Goal: Find specific page/section: Find specific page/section

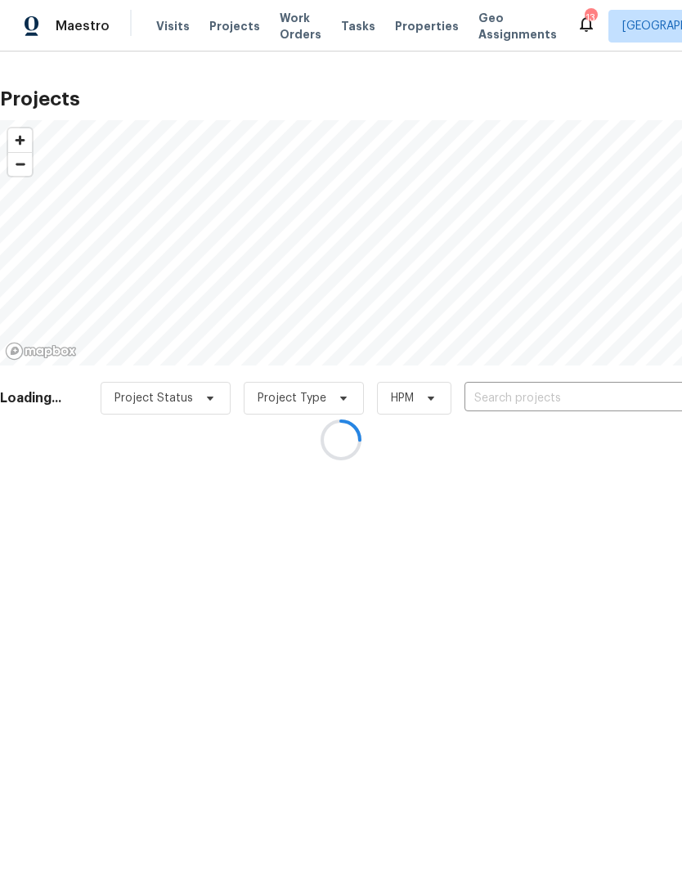
click at [420, 30] on div at bounding box center [341, 439] width 682 height 879
click at [422, 29] on div at bounding box center [341, 439] width 682 height 879
click at [418, 28] on div at bounding box center [341, 439] width 682 height 879
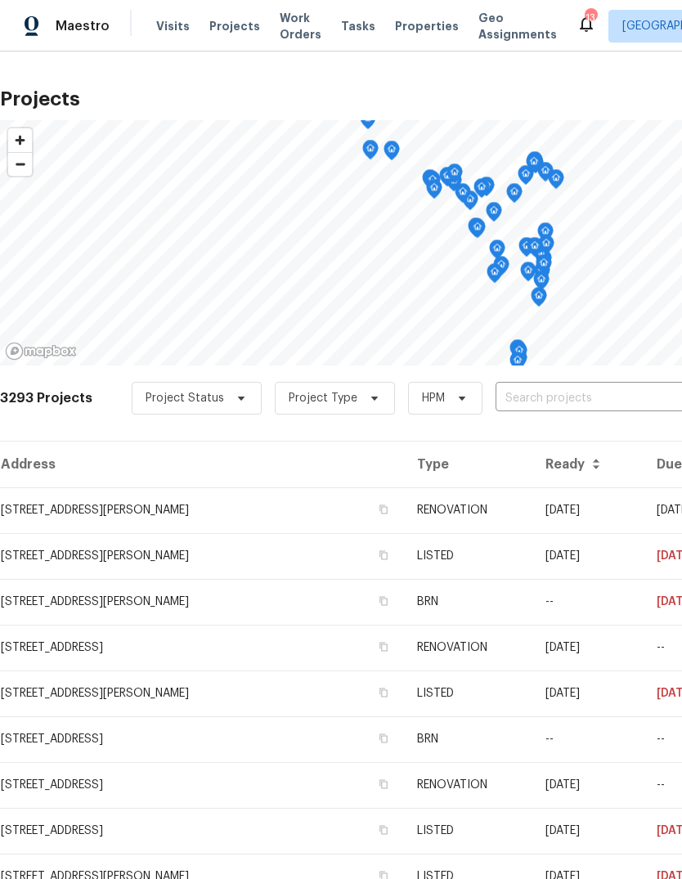
click at [417, 29] on span "Properties" at bounding box center [427, 26] width 64 height 16
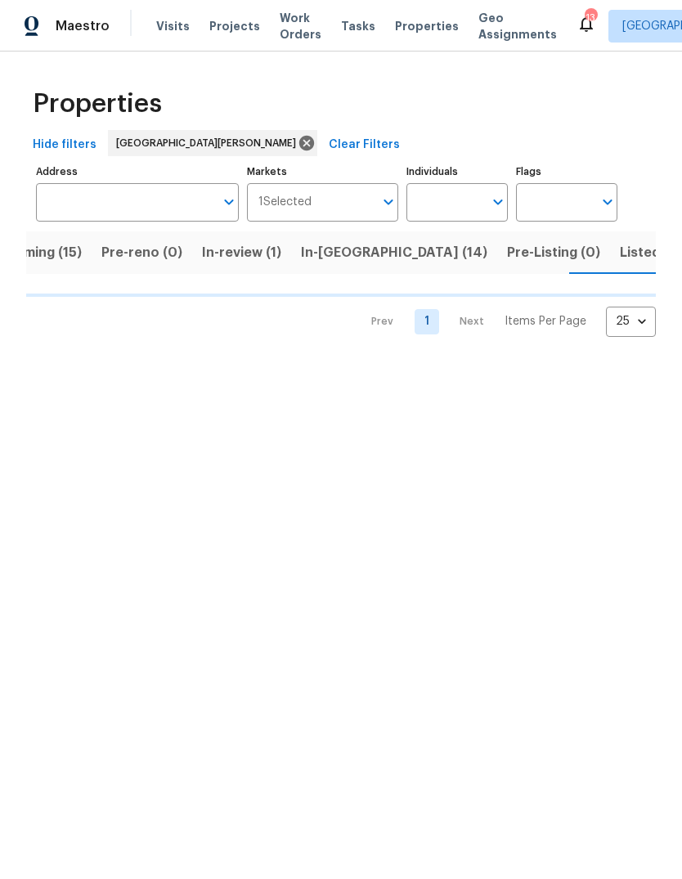
scroll to position [0, 48]
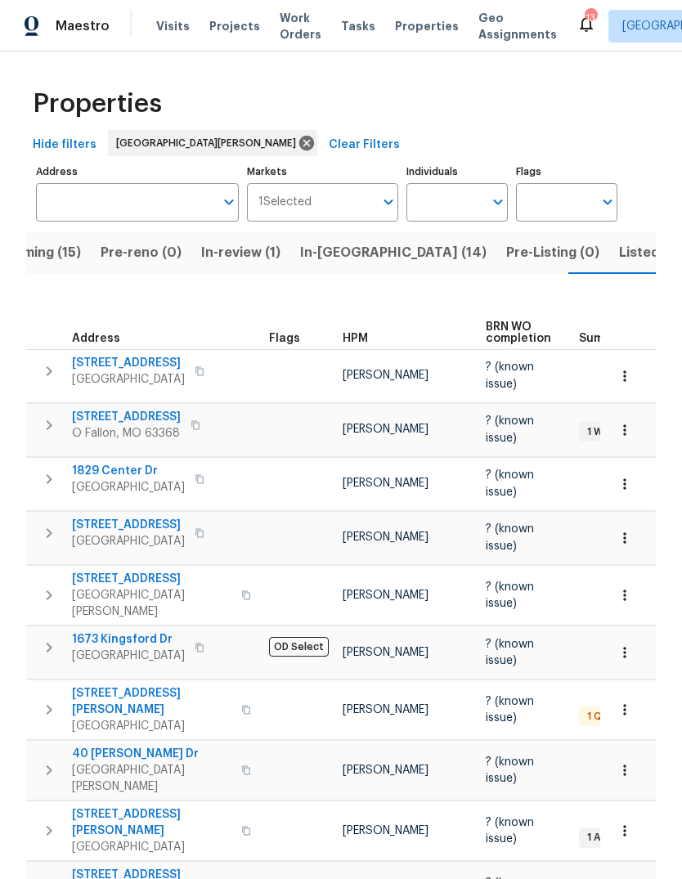
click at [619, 262] on span "Listed (39)" at bounding box center [654, 252] width 70 height 23
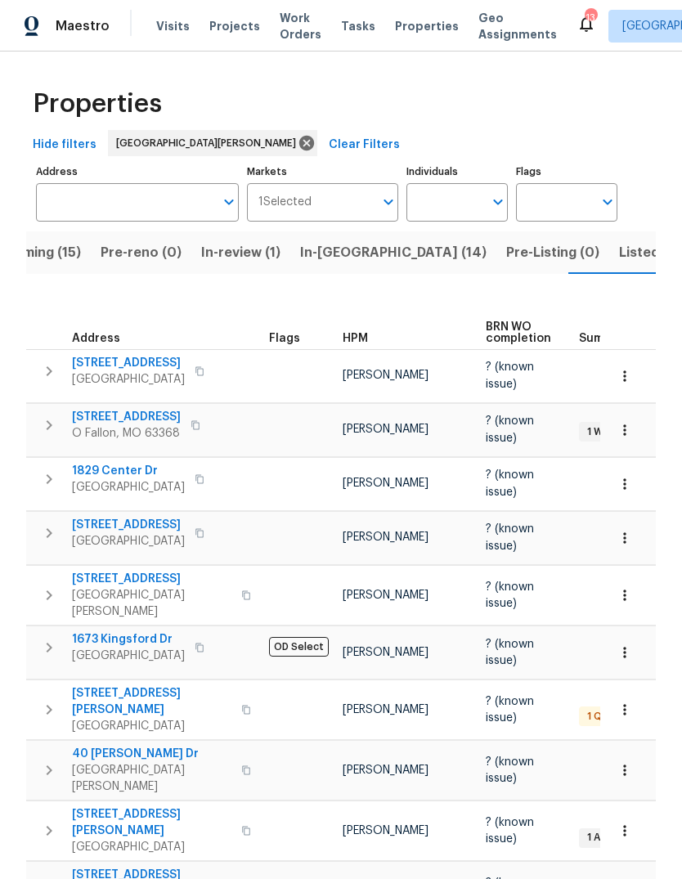
click at [352, 333] on span "HPM" at bounding box center [355, 338] width 25 height 11
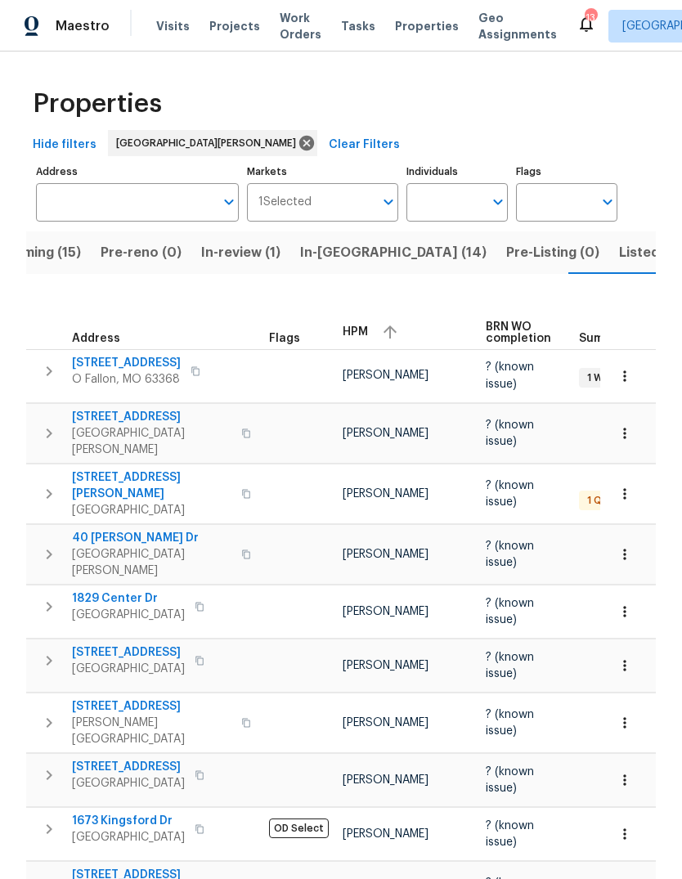
click at [370, 320] on div "HPM" at bounding box center [408, 332] width 130 height 25
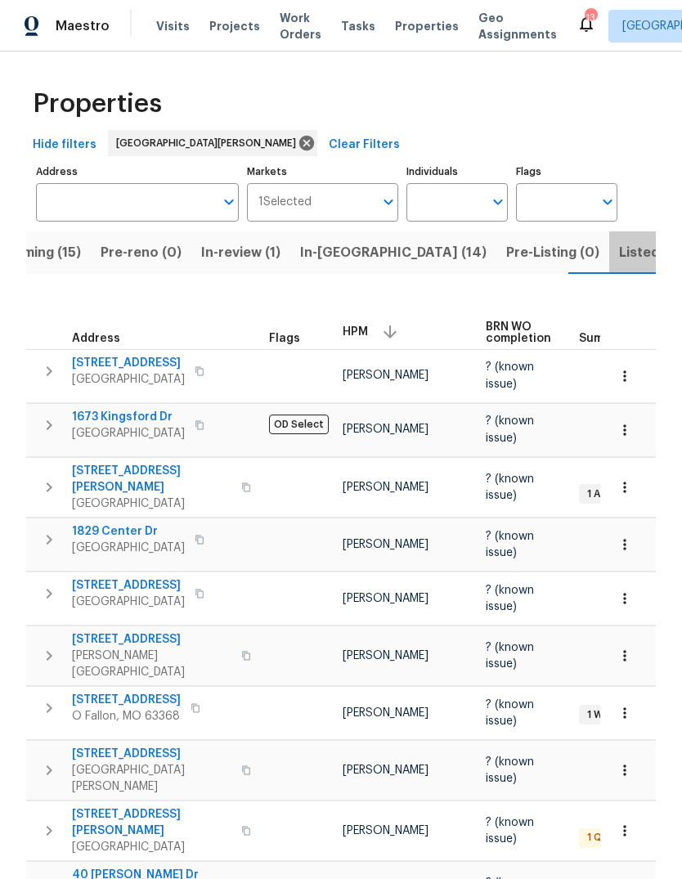
click at [619, 257] on span "Listed (39)" at bounding box center [654, 252] width 70 height 23
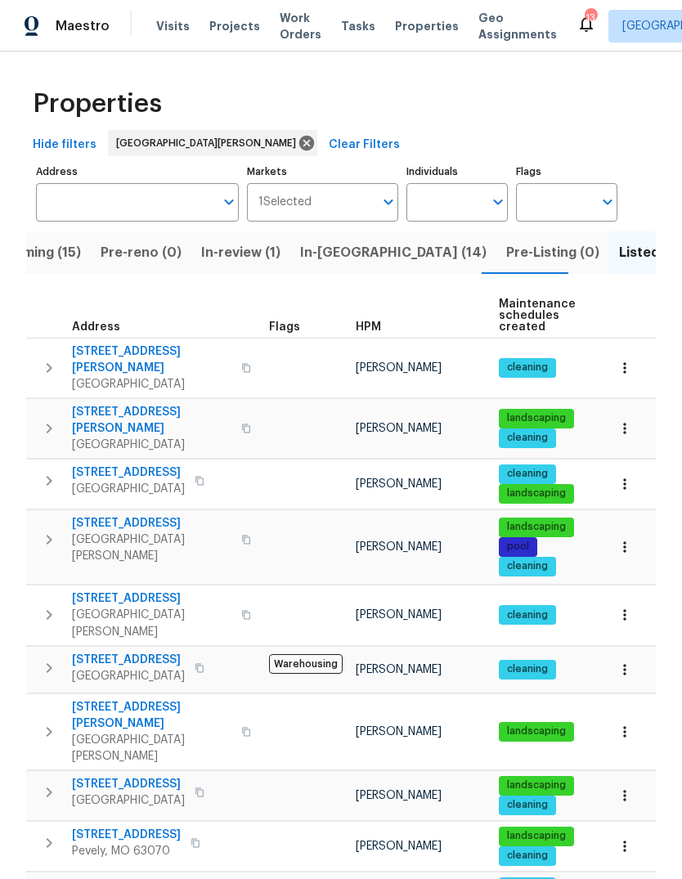
click at [357, 258] on span "In-[GEOGRAPHIC_DATA] (14)" at bounding box center [393, 252] width 186 height 23
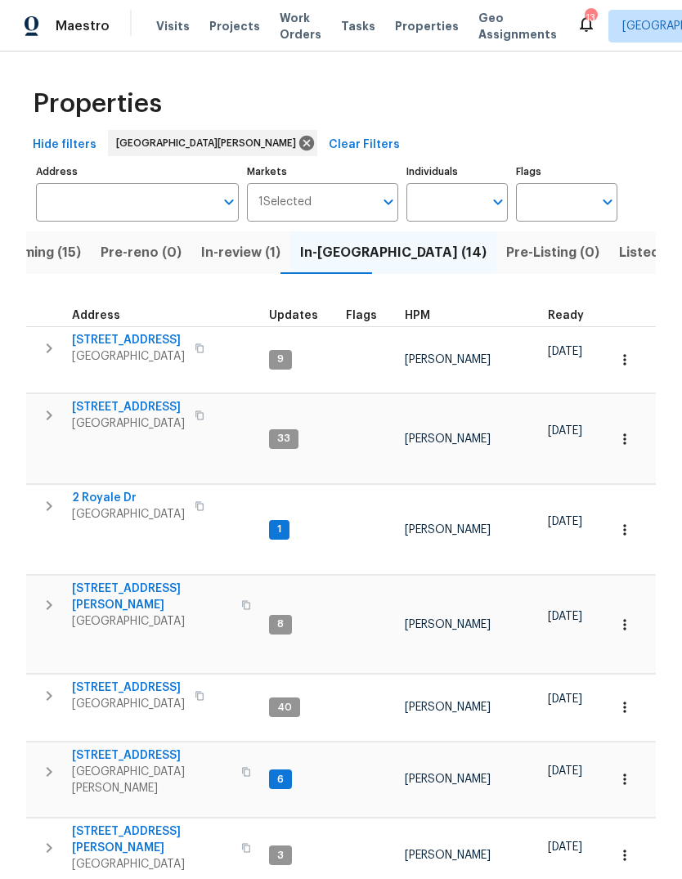
click at [427, 319] on div "HPM" at bounding box center [470, 315] width 130 height 11
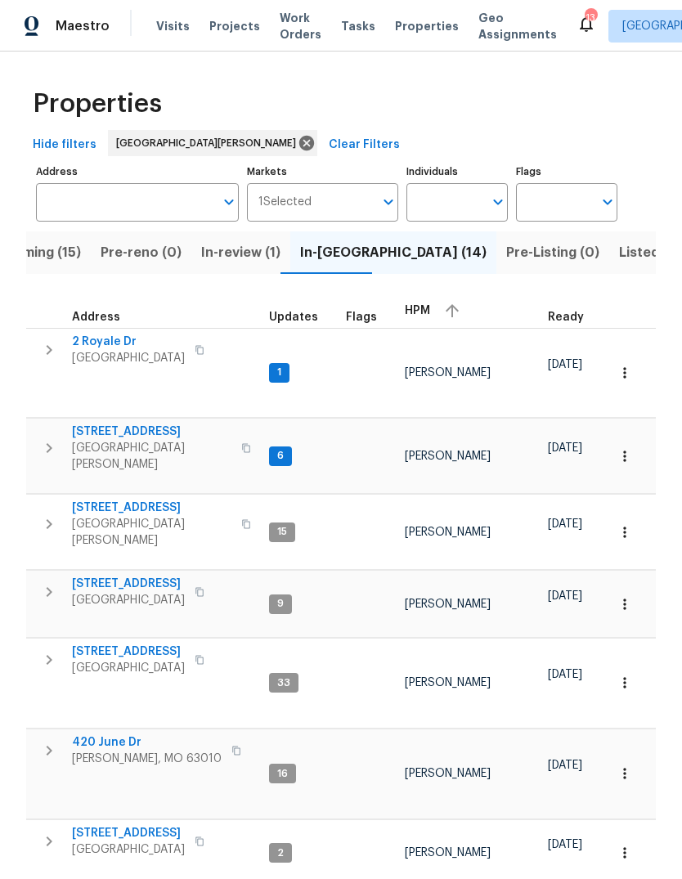
click at [422, 316] on span "HPM" at bounding box center [417, 310] width 25 height 11
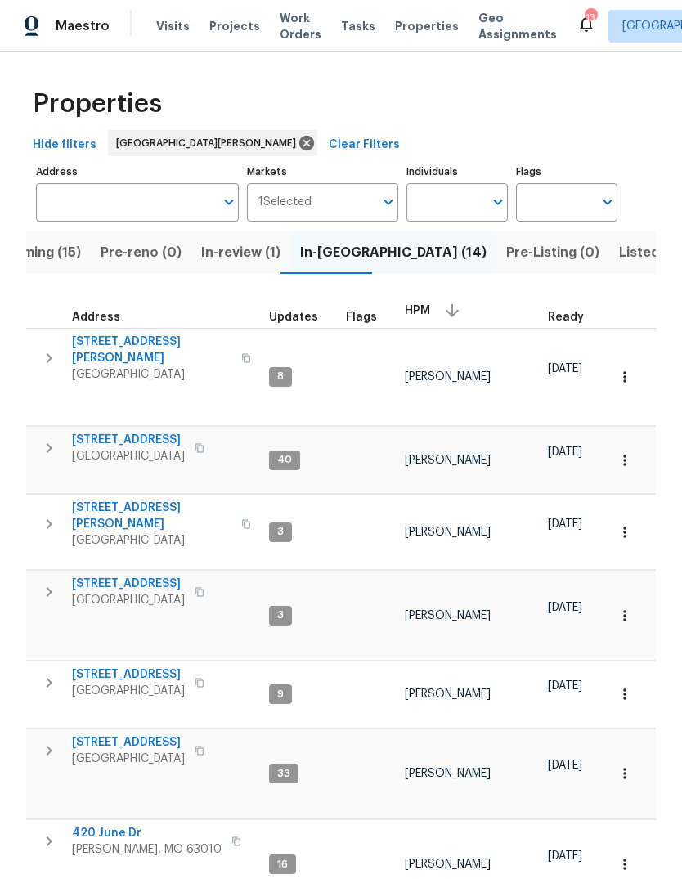
click at [157, 500] on span "[STREET_ADDRESS][PERSON_NAME]" at bounding box center [151, 516] width 159 height 33
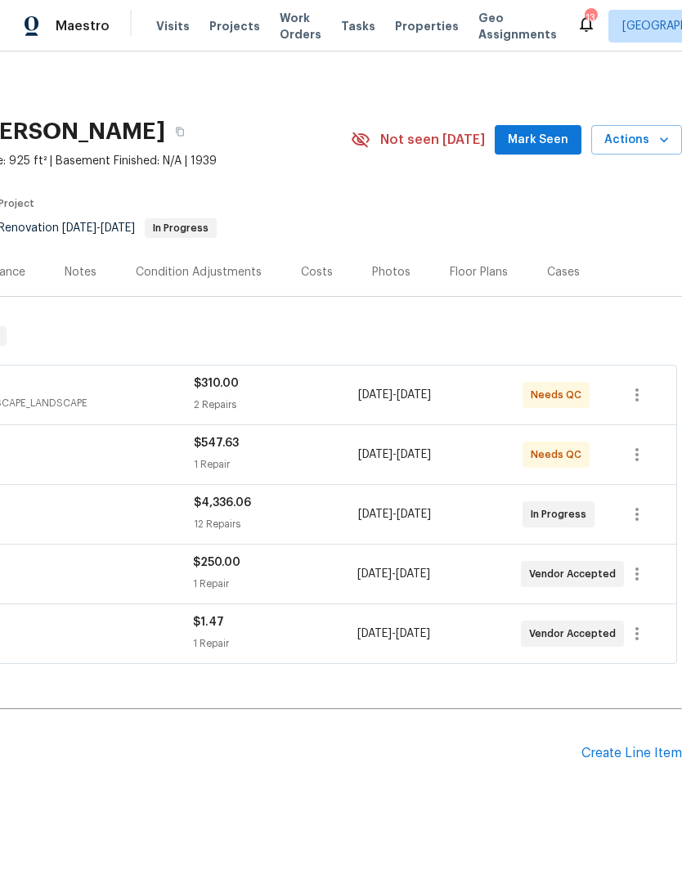
scroll to position [0, 242]
click at [561, 150] on button "Mark Seen" at bounding box center [538, 140] width 87 height 30
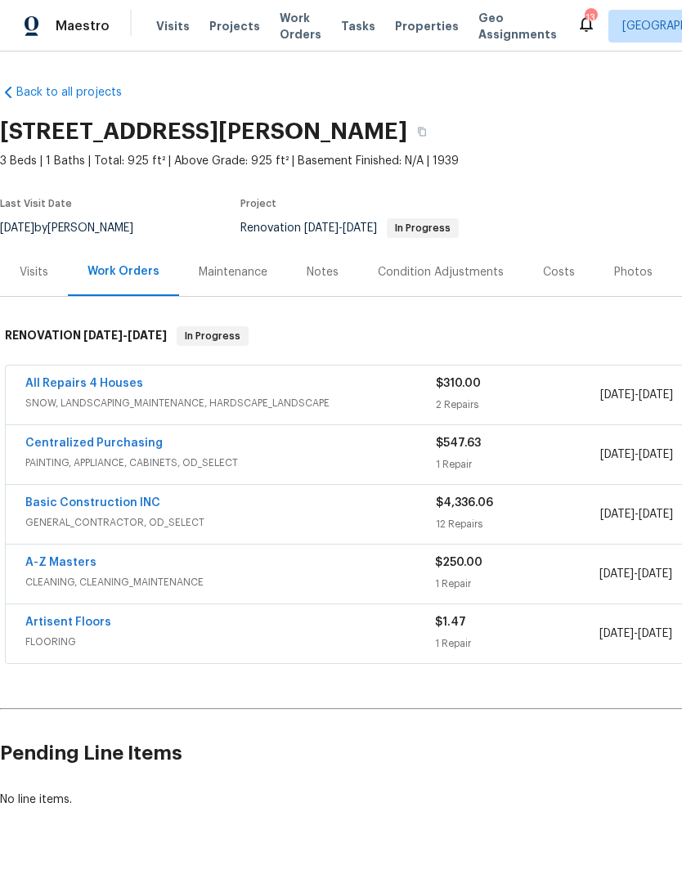
scroll to position [0, 0]
click at [415, 29] on span "Properties" at bounding box center [427, 26] width 64 height 16
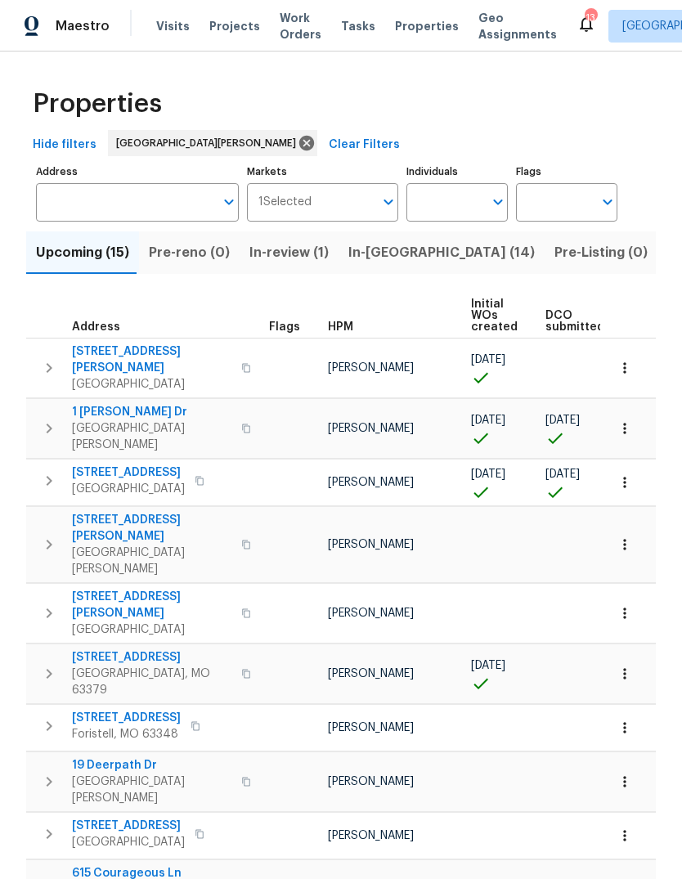
click at [392, 259] on span "In-[GEOGRAPHIC_DATA] (14)" at bounding box center [441, 252] width 186 height 23
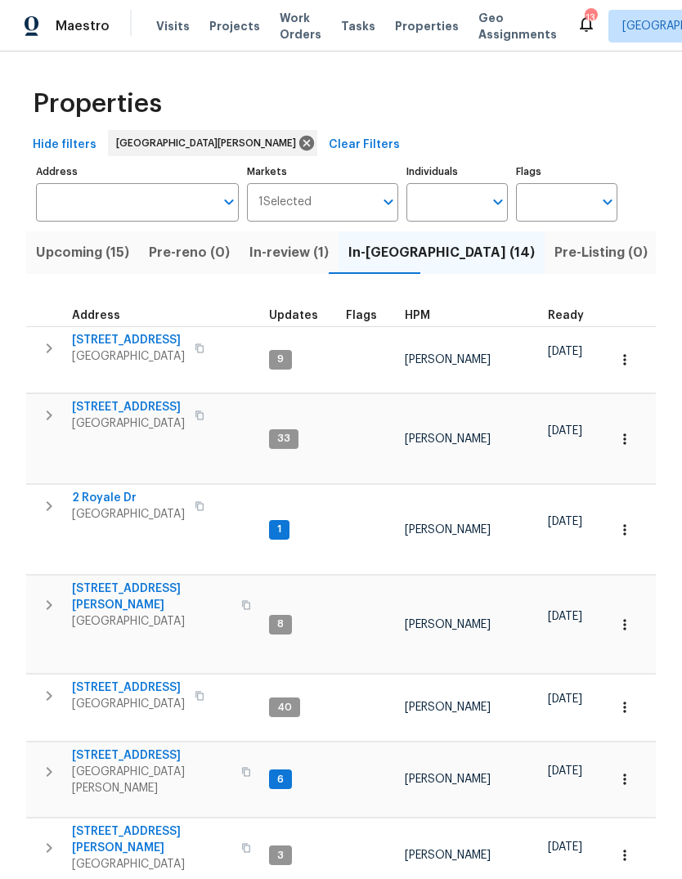
click at [105, 263] on span "Upcoming (15)" at bounding box center [82, 252] width 93 height 23
